Goal: Find contact information: Find contact information

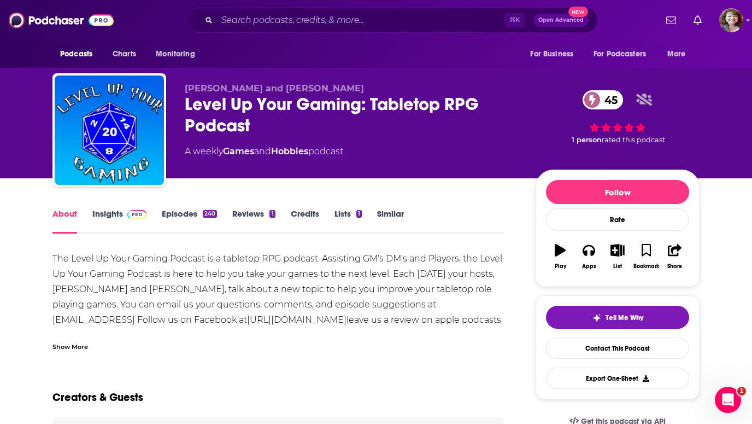
click at [116, 215] on link "Insights" at bounding box center [119, 220] width 54 height 25
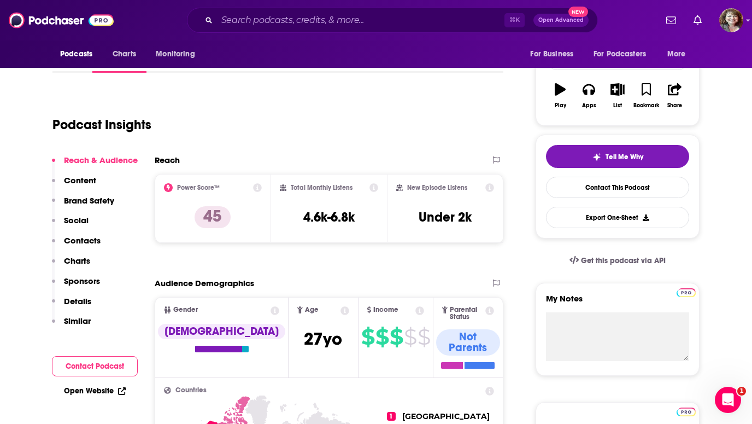
scroll to position [161, 0]
click at [78, 366] on button "Contact Podcast" at bounding box center [95, 366] width 86 height 20
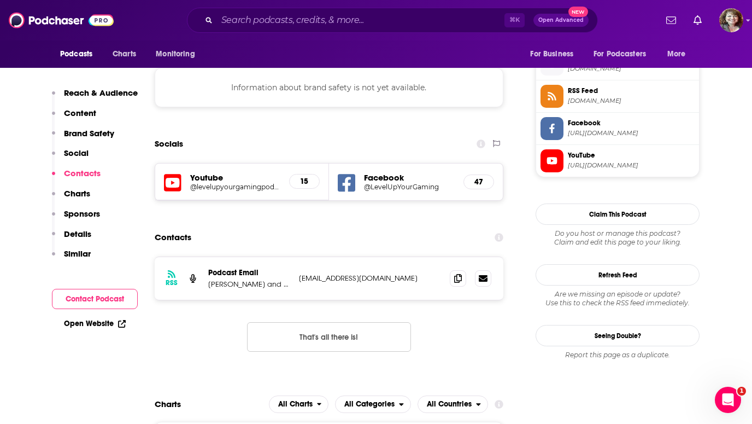
scroll to position [990, 0]
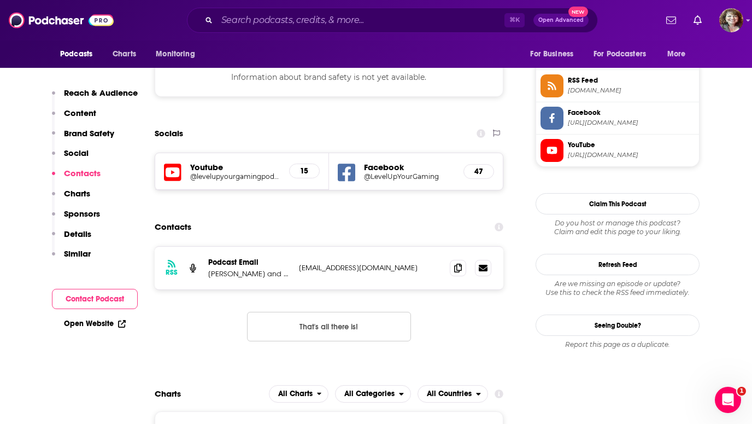
click at [435, 263] on p "levelupyourgamingpodcast@gmail.com" at bounding box center [370, 267] width 142 height 9
drag, startPoint x: 435, startPoint y: 201, endPoint x: 296, endPoint y: 196, distance: 139.4
click at [296, 246] on div "RSS Podcast Email Aaron and Jared levelupyourgamingpodcast@gmail.com levelupyou…" at bounding box center [329, 267] width 349 height 43
copy p "levelupyourgamingpodcast@gmail.com"
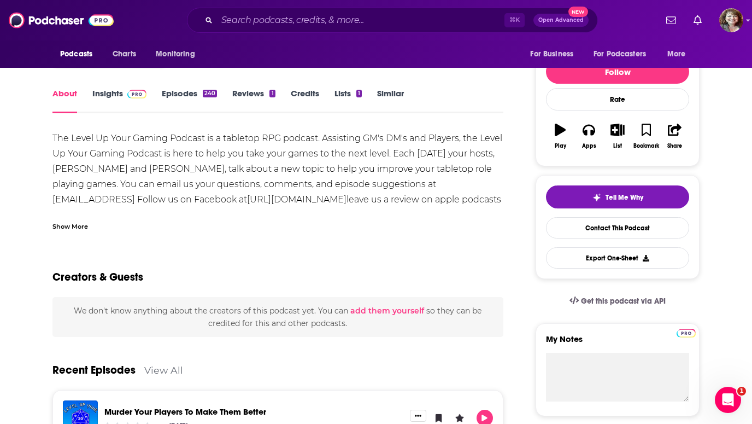
scroll to position [98, 0]
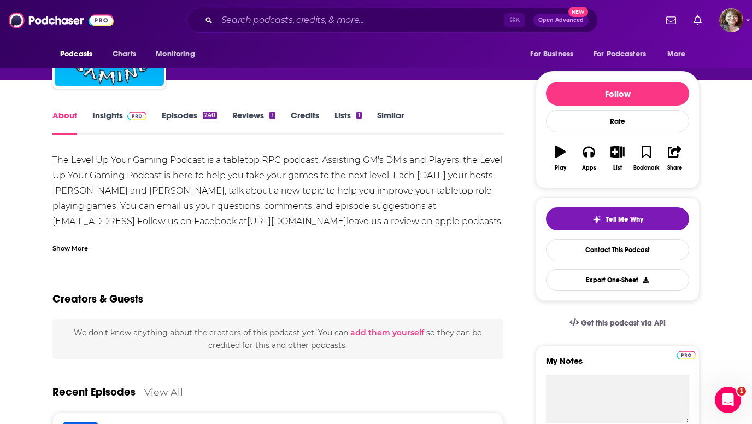
click at [111, 115] on link "Insights" at bounding box center [119, 122] width 54 height 25
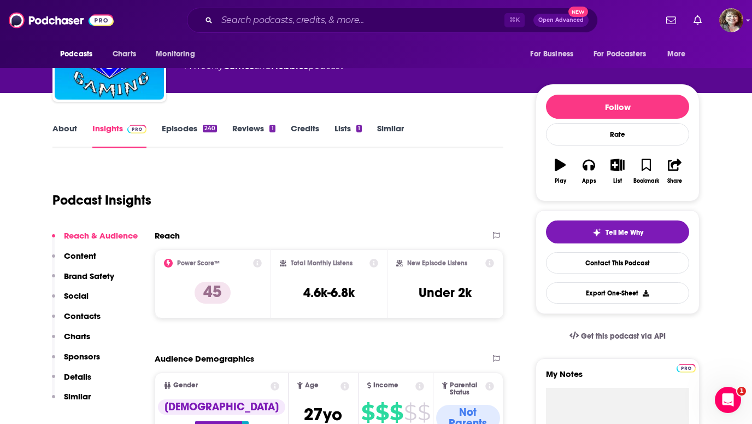
scroll to position [187, 0]
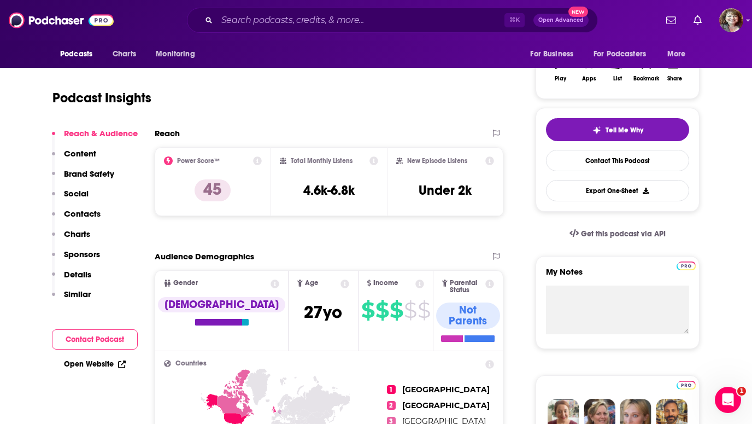
click at [92, 211] on p "Contacts" at bounding box center [82, 213] width 37 height 10
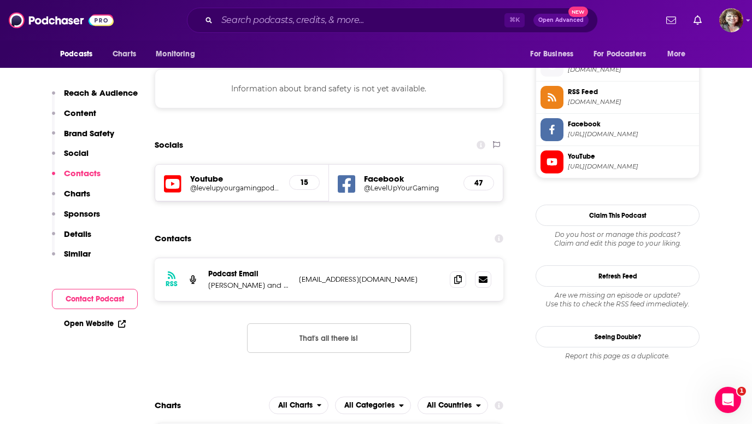
scroll to position [990, 0]
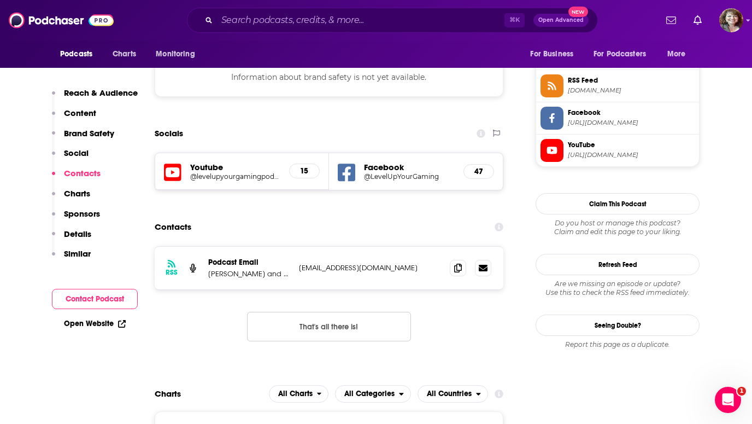
drag, startPoint x: 297, startPoint y: 201, endPoint x: 439, endPoint y: 204, distance: 142.1
click at [439, 246] on div "RSS Podcast Email Aaron and Jared levelupyourgamingpodcast@gmail.com levelupyou…" at bounding box center [329, 267] width 349 height 43
copy p "levelupyourgamingpodcast@gmail.com"
